Goal: Transaction & Acquisition: Download file/media

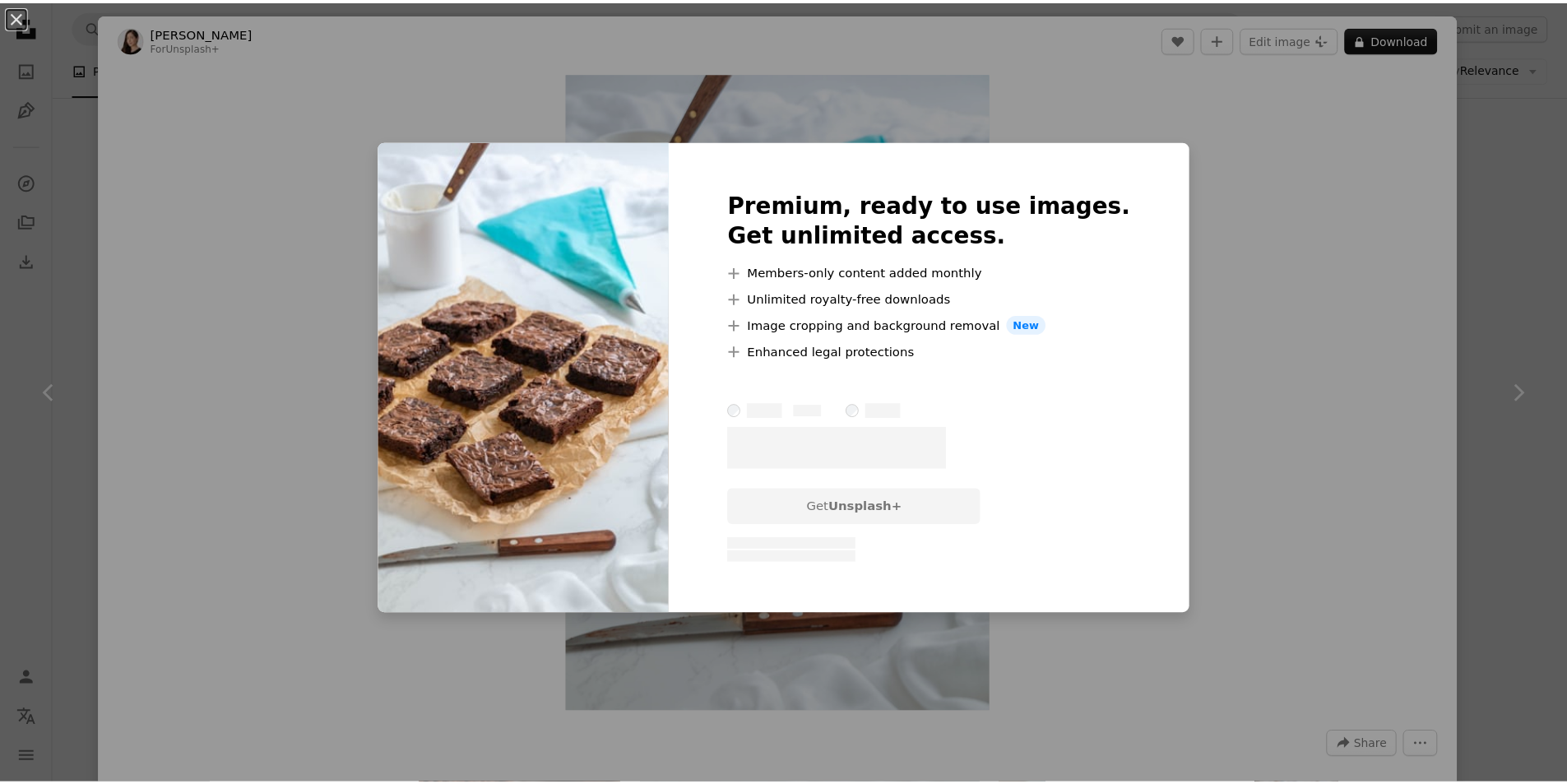
scroll to position [740, 0]
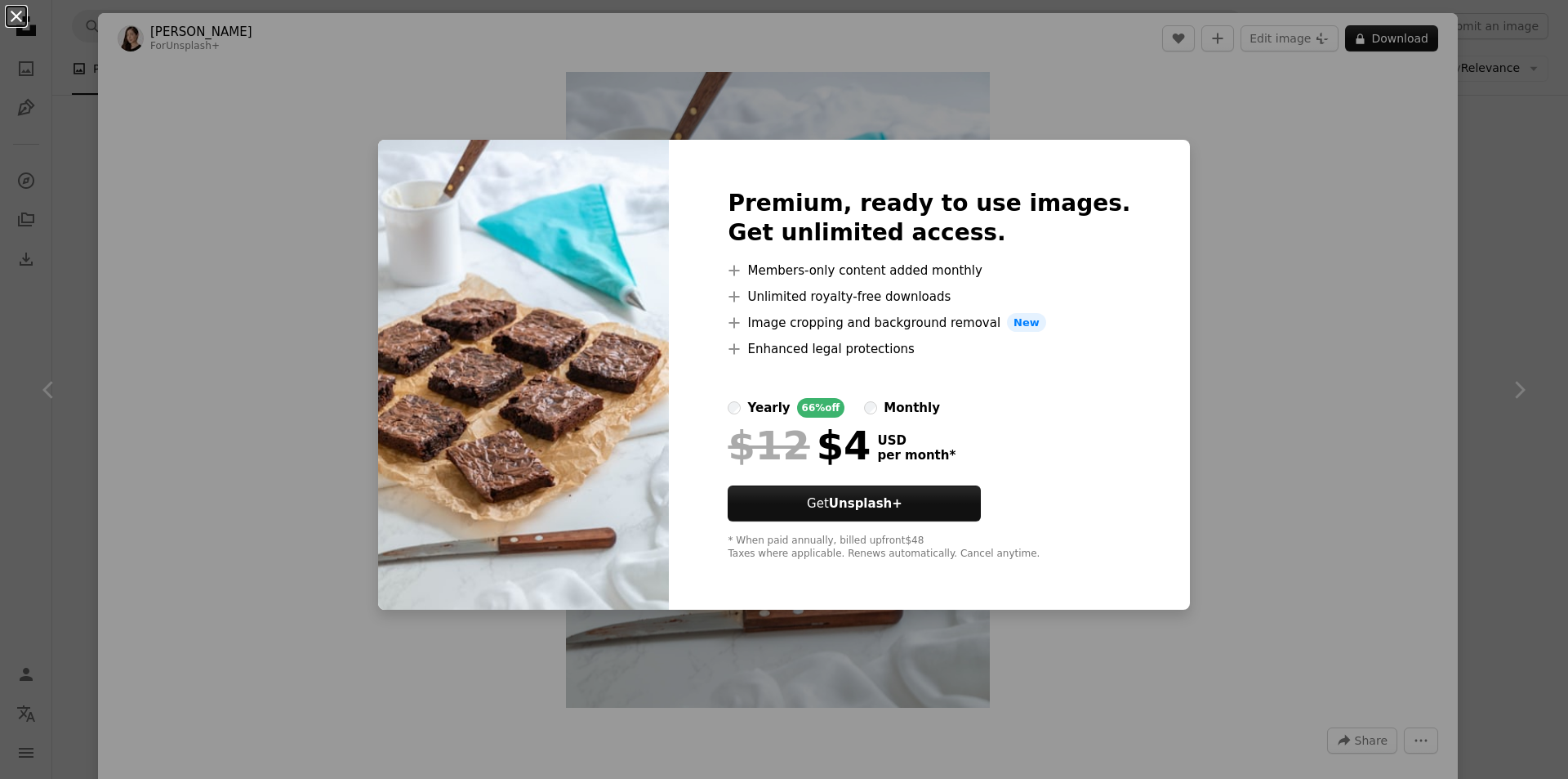
click at [16, 20] on button "An X shape" at bounding box center [16, 16] width 19 height 19
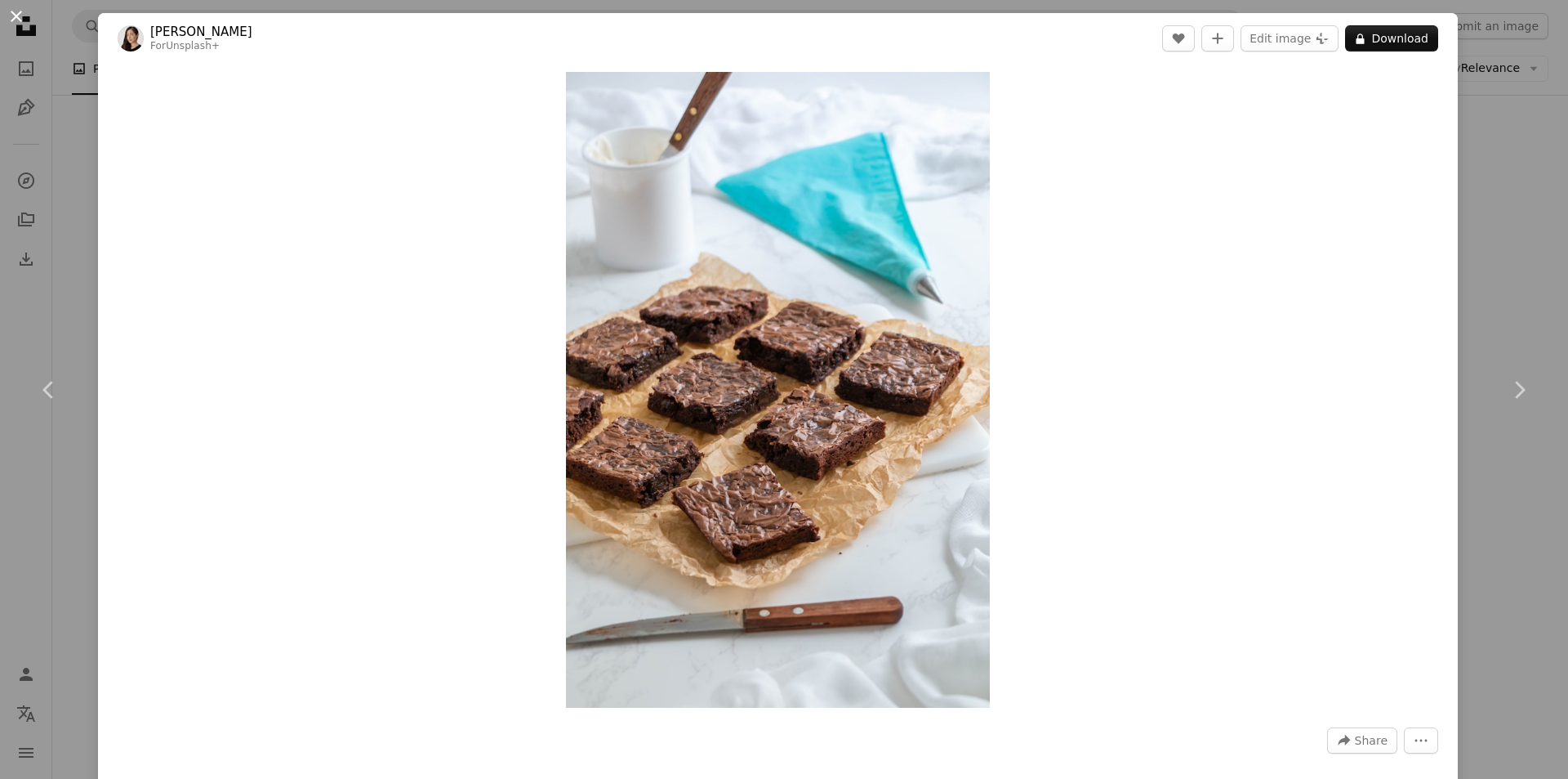
click at [25, 21] on button "An X shape" at bounding box center [16, 16] width 19 height 19
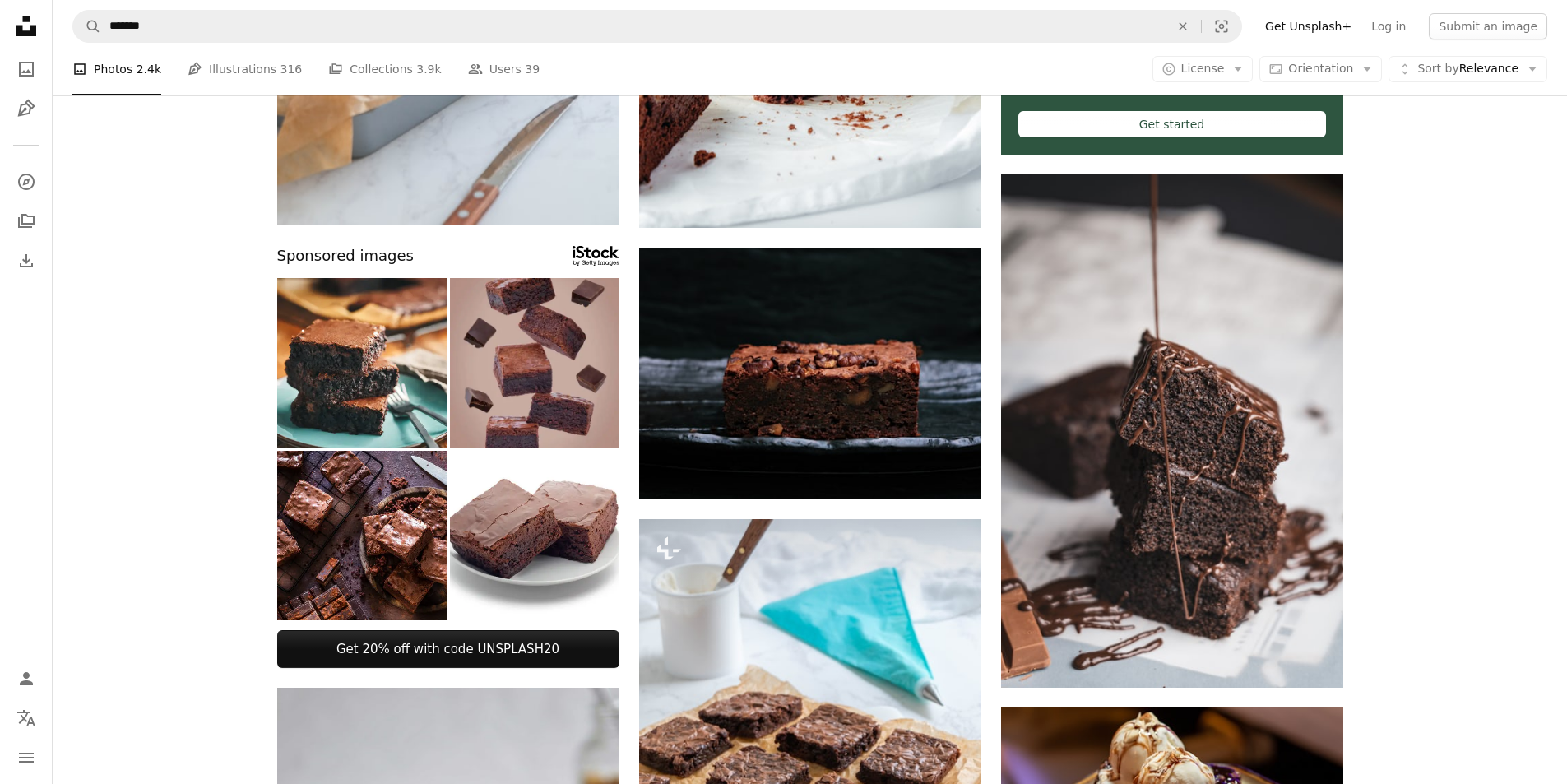
scroll to position [494, 0]
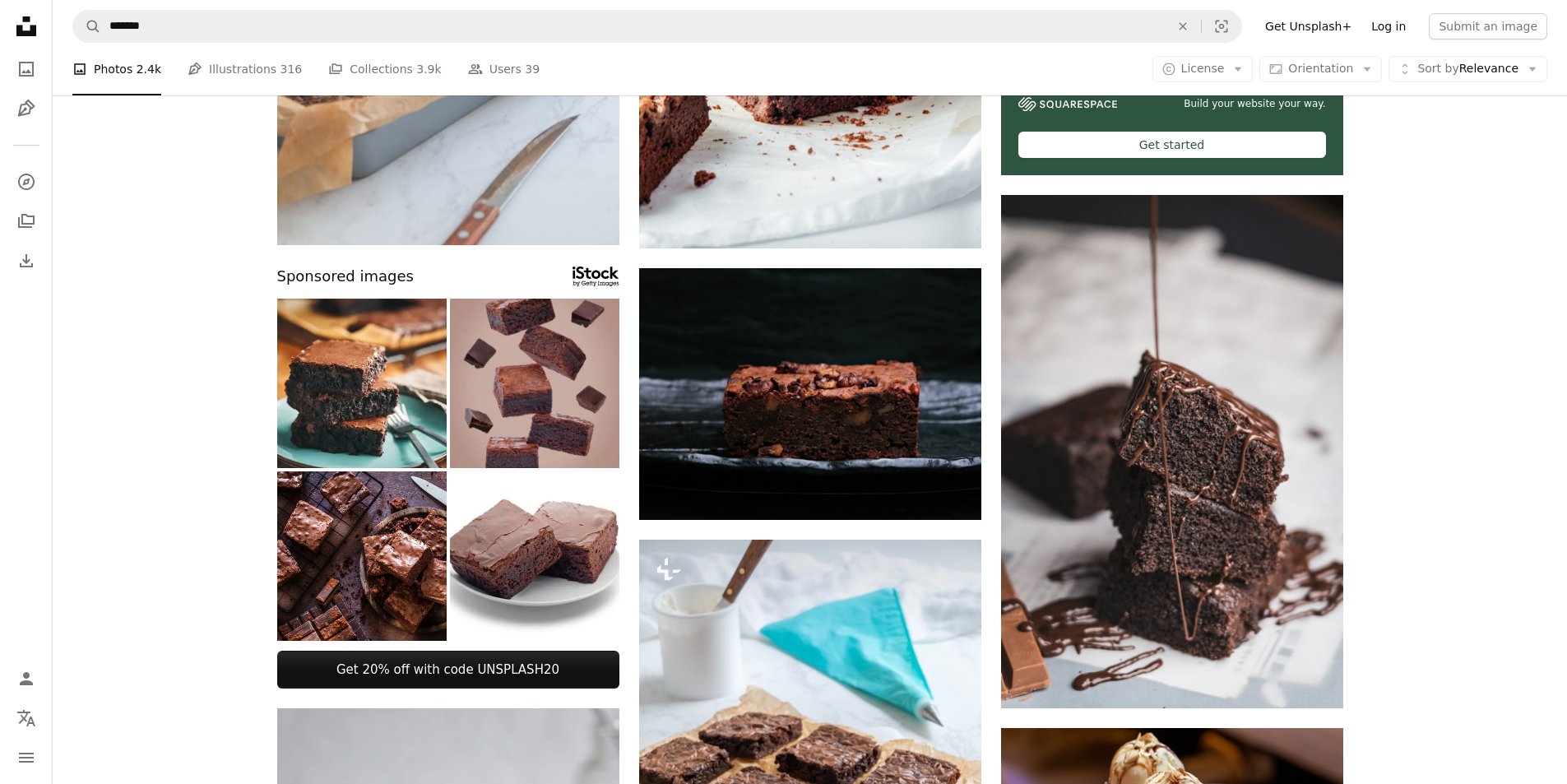
click at [1399, 27] on link "Log in" at bounding box center [1389, 27] width 54 height 27
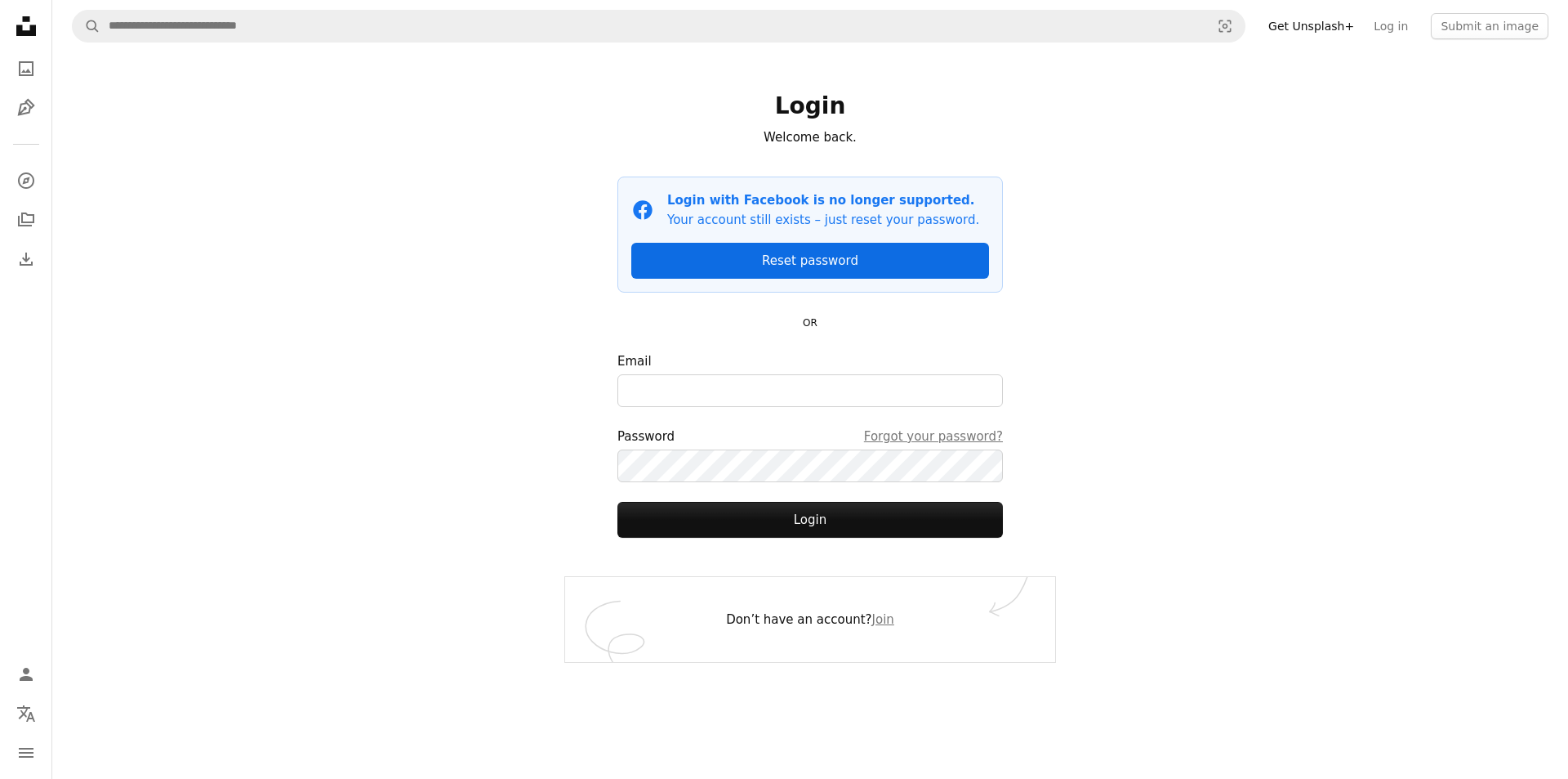
click at [808, 260] on link "Reset password" at bounding box center [811, 260] width 357 height 36
click at [815, 258] on link "Reset password" at bounding box center [811, 260] width 357 height 36
